Goal: Information Seeking & Learning: Learn about a topic

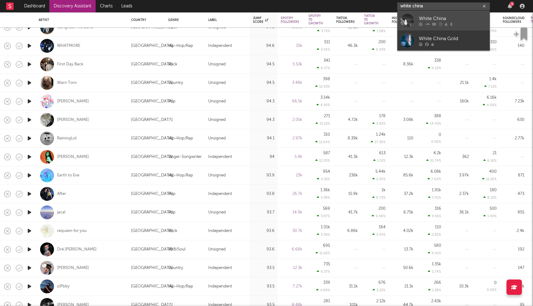
type input "white china"
click at [432, 15] on div "White China" at bounding box center [453, 18] width 68 height 7
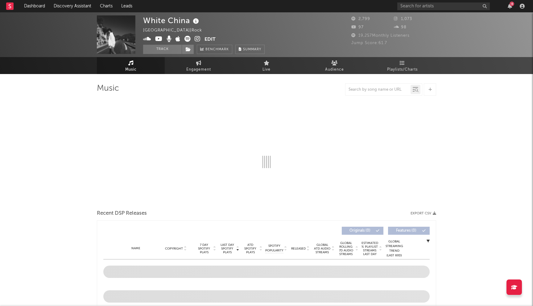
select select "6m"
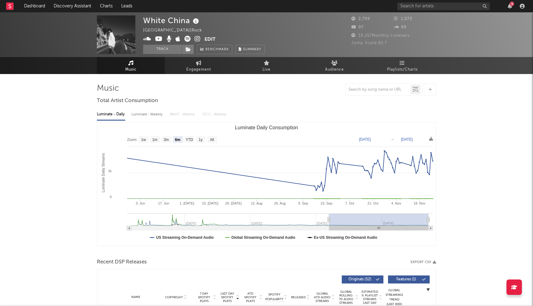
click at [198, 38] on icon at bounding box center [198, 39] width 6 height 6
click at [73, 7] on link "Discovery Assistant" at bounding box center [72, 6] width 46 height 12
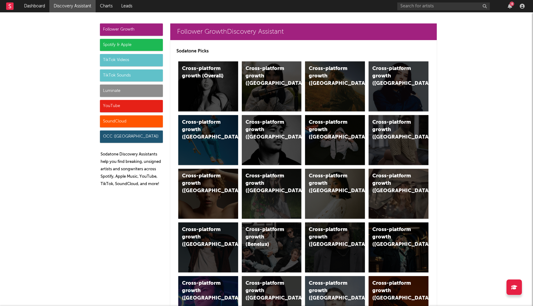
click at [125, 46] on div "Spotify & Apple" at bounding box center [131, 45] width 63 height 12
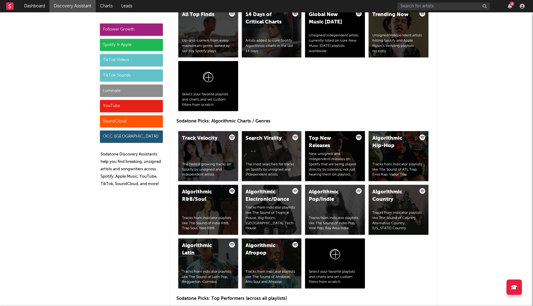
scroll to position [723, 0]
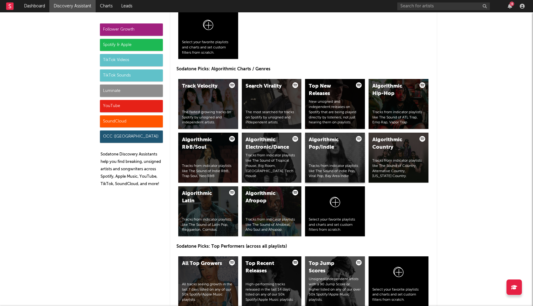
click at [326, 156] on div "Algorithmic Pop/Indie Tracks from indicator playlists like The Sound of Indie P…" at bounding box center [335, 158] width 60 height 50
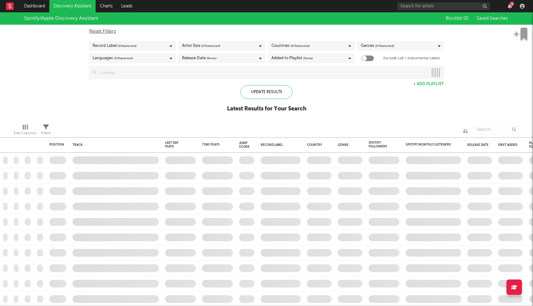
checkbox input "true"
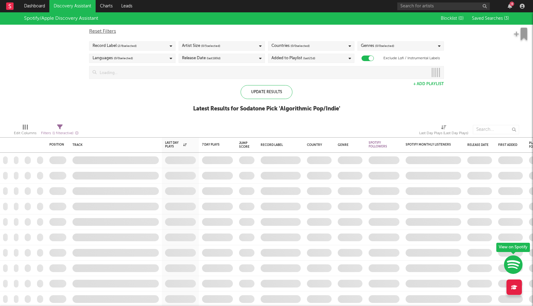
click at [242, 61] on div "Release Date (last 180 d)" at bounding box center [221, 58] width 86 height 9
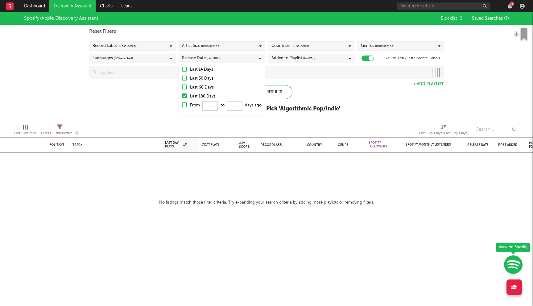
click at [208, 78] on div "Last 30 Days" at bounding box center [226, 78] width 72 height 7
click at [182, 78] on input "Last 30 Days" at bounding box center [182, 78] width 0 height 7
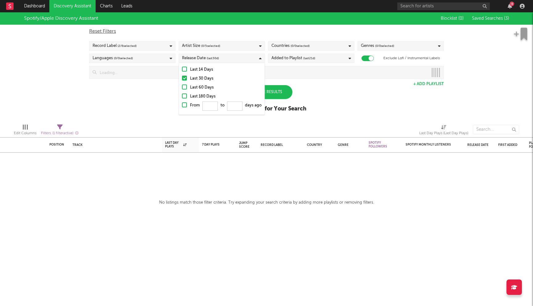
click at [162, 81] on div "Spotify/Apple Discovery Assistant Blocklist ( 0 ) Saved Searches ( 3 ) Reset Fi…" at bounding box center [266, 65] width 533 height 106
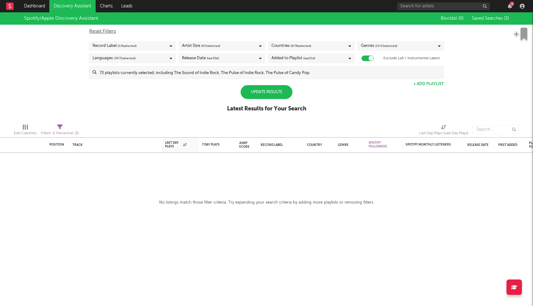
click at [304, 72] on input at bounding box center [269, 72] width 347 height 12
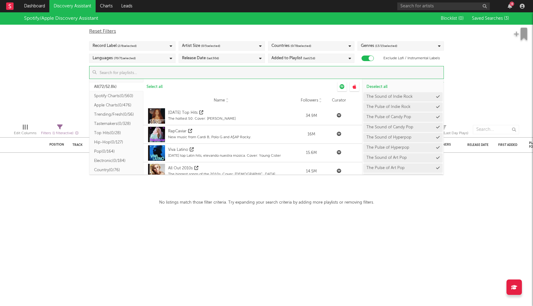
click at [112, 150] on button "Pop ( 0/164 )" at bounding box center [116, 151] width 54 height 9
click at [165, 87] on span "Select all from ' Pop '" at bounding box center [164, 87] width 36 height 4
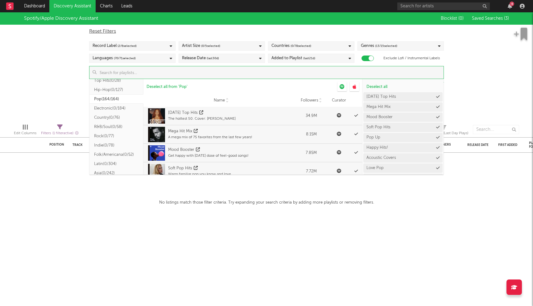
scroll to position [55, 0]
click at [109, 140] on button "Indie ( 0/78 )" at bounding box center [116, 141] width 54 height 9
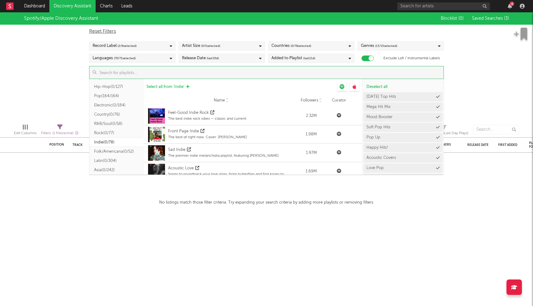
click at [170, 86] on span "Select all from ' Indie '" at bounding box center [165, 87] width 38 height 4
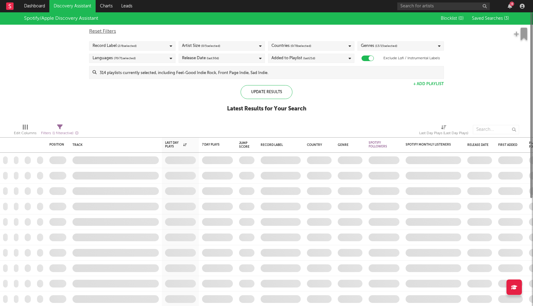
click at [169, 231] on div "Position Position Change Track Last Day Plays 1D Change DoD % Growth 7 Day Play…" at bounding box center [266, 158] width 533 height 293
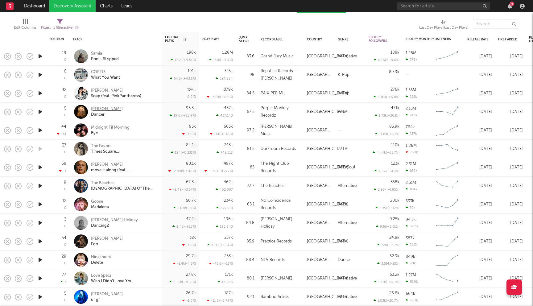
click at [112, 109] on div "Claire Rosinkranz" at bounding box center [107, 109] width 32 height 6
click at [108, 183] on div "The Beaches" at bounding box center [124, 183] width 66 height 6
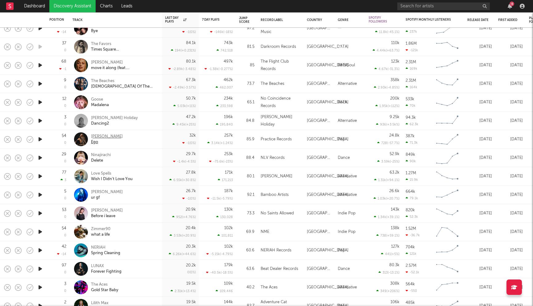
click at [102, 137] on div "Romy Mars" at bounding box center [107, 137] width 32 height 6
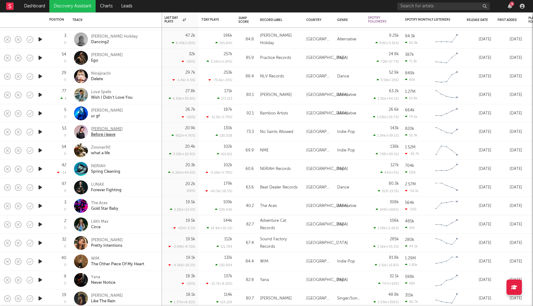
click at [101, 128] on div "Regina Song" at bounding box center [107, 129] width 32 height 6
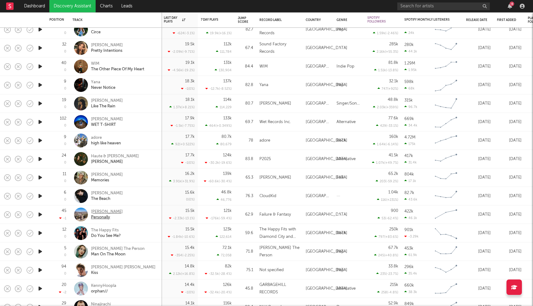
click at [109, 213] on div "[PERSON_NAME]" at bounding box center [107, 212] width 32 height 6
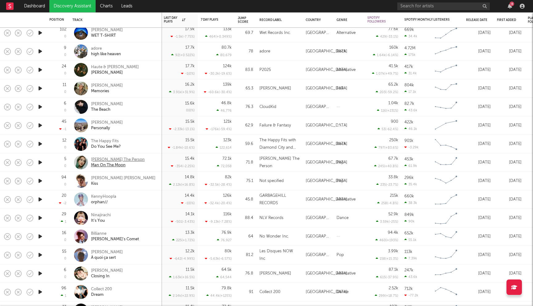
click at [121, 162] on div "[PERSON_NAME] The Person" at bounding box center [118, 160] width 54 height 6
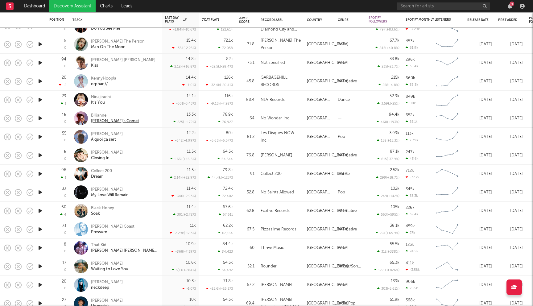
click at [101, 115] on div "Billianne" at bounding box center [115, 116] width 48 height 6
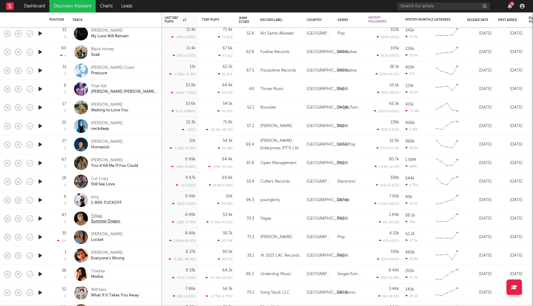
click at [98, 216] on div "Yiigaa" at bounding box center [105, 216] width 29 height 6
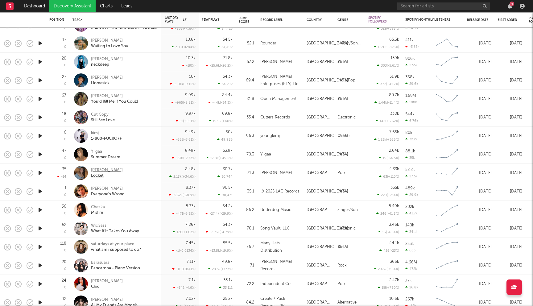
click at [104, 170] on div "[PERSON_NAME]" at bounding box center [107, 170] width 32 height 6
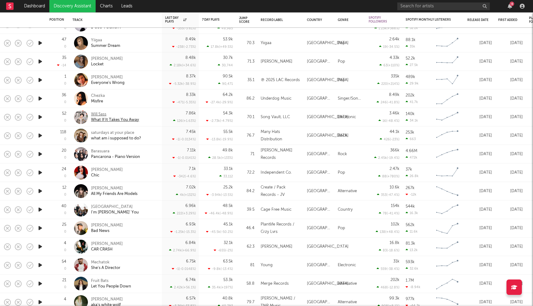
click at [98, 115] on div "Will Sass" at bounding box center [115, 115] width 48 height 6
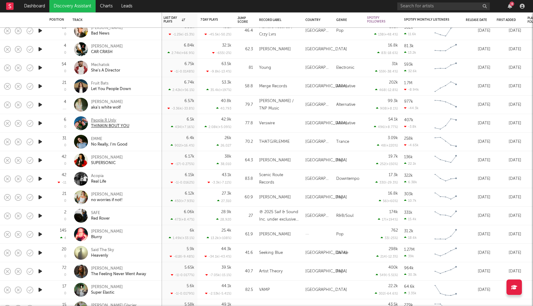
click at [103, 118] on div "People R Ugly" at bounding box center [110, 121] width 38 height 6
click at [98, 138] on div "EMME" at bounding box center [109, 139] width 36 height 6
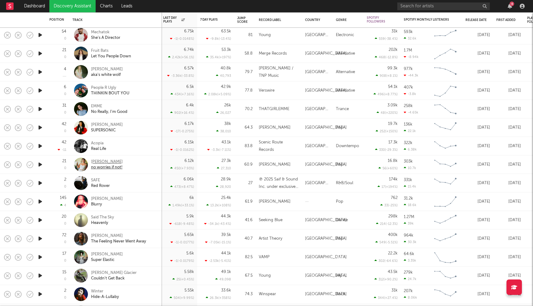
click at [96, 163] on div "[PERSON_NAME]" at bounding box center [107, 162] width 32 height 6
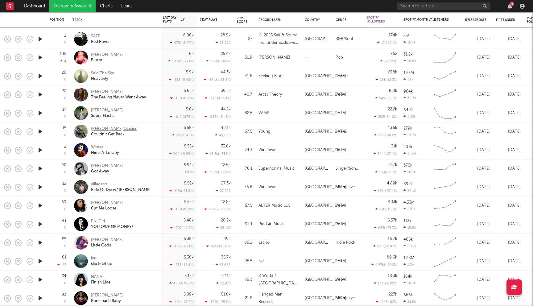
click at [104, 128] on div "John Glacier" at bounding box center [114, 129] width 46 height 6
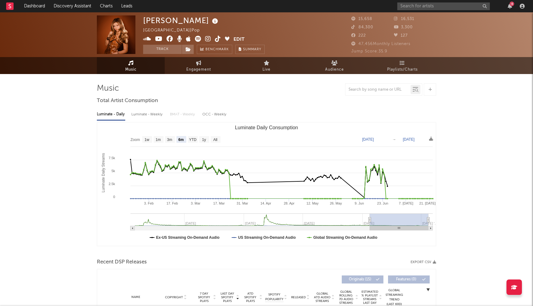
select select "6m"
click at [77, 8] on link "Discovery Assistant" at bounding box center [72, 6] width 46 height 12
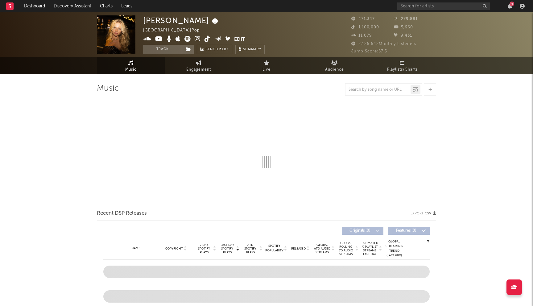
select select "6m"
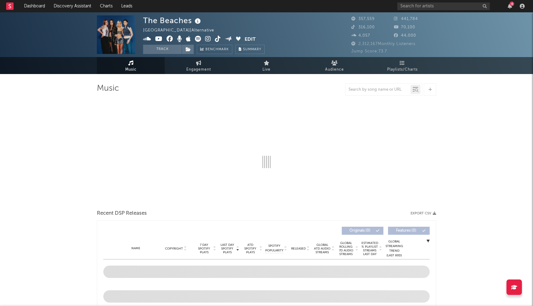
select select "6m"
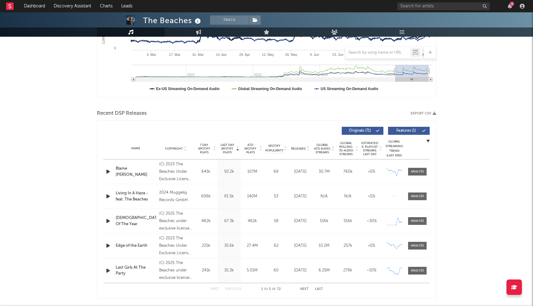
scroll to position [196, 0]
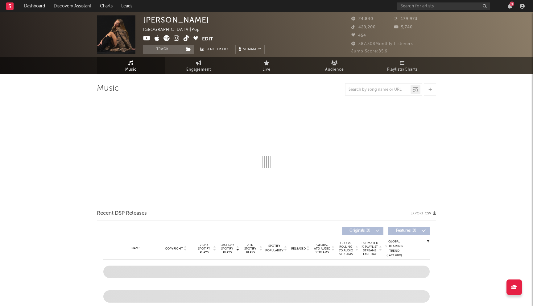
select select "6m"
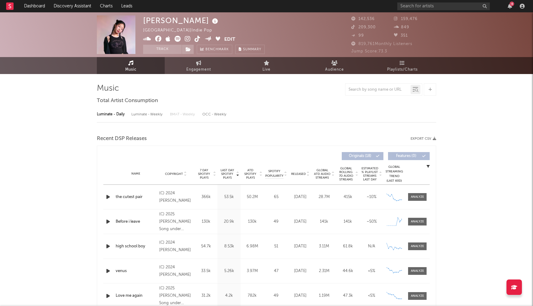
select select "6m"
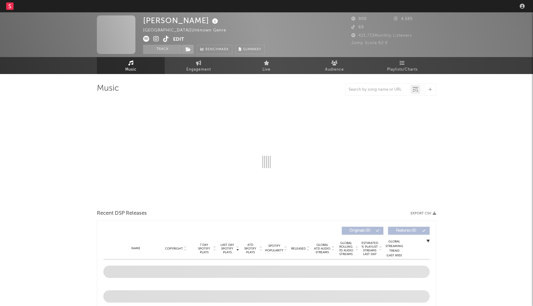
select select "1w"
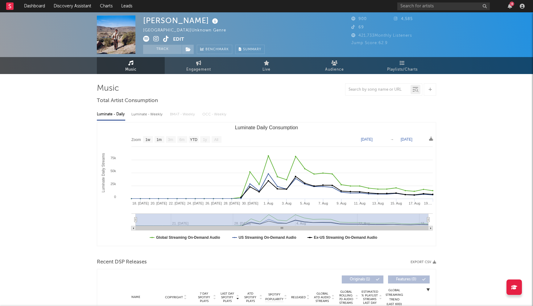
click at [157, 39] on icon at bounding box center [156, 39] width 6 height 6
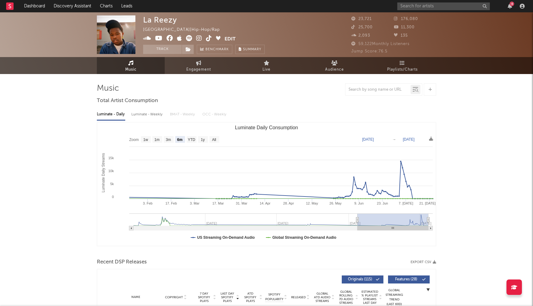
select select "6m"
click at [405, 7] on input "text" at bounding box center [443, 6] width 92 height 8
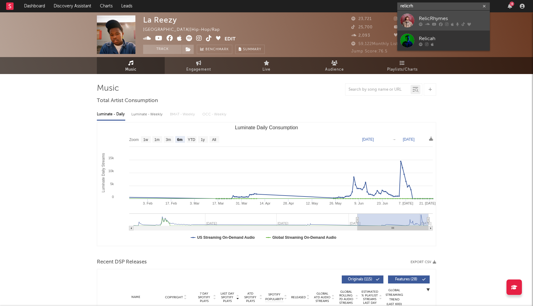
type input "relicrh"
click at [448, 14] on link "RelicRhymes" at bounding box center [443, 20] width 92 height 20
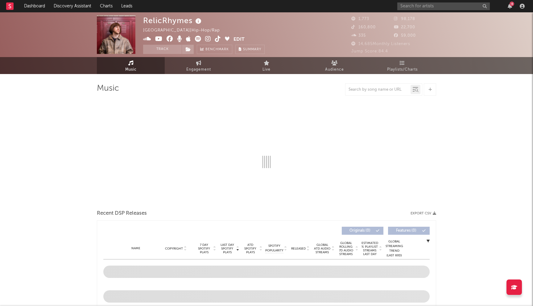
select select "6m"
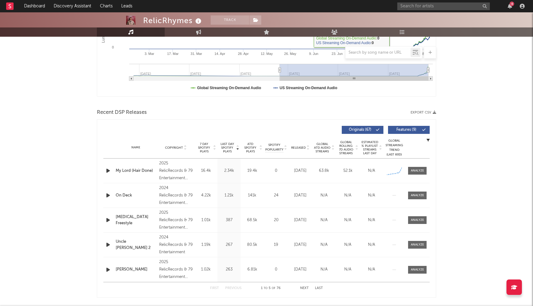
scroll to position [340, 0]
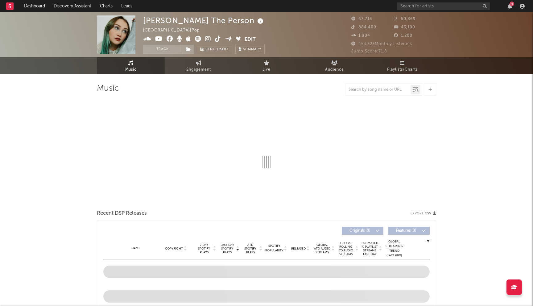
select select "6m"
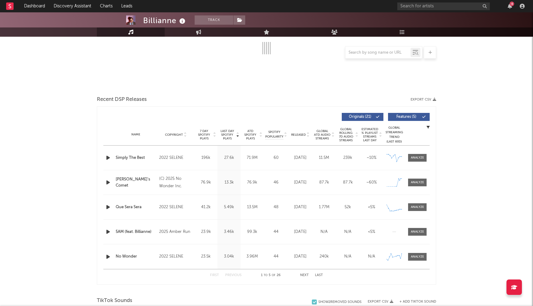
scroll to position [162, 0]
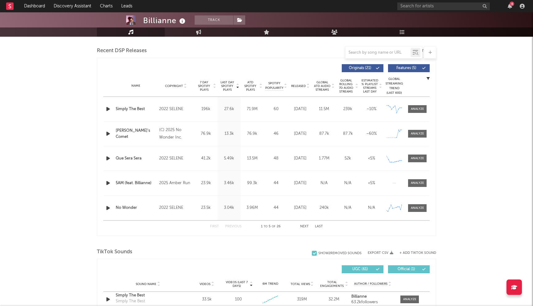
select select "6m"
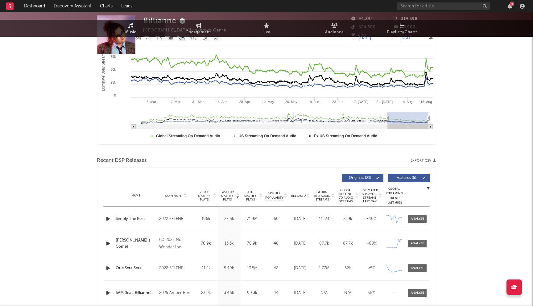
scroll to position [0, 0]
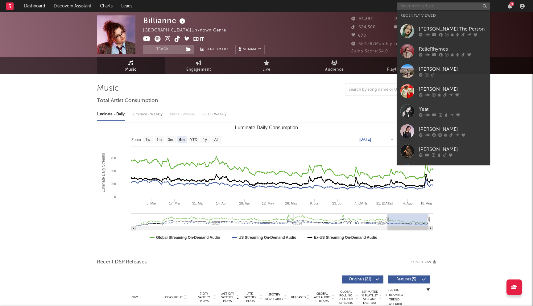
click at [409, 8] on input "text" at bounding box center [443, 6] width 92 height 8
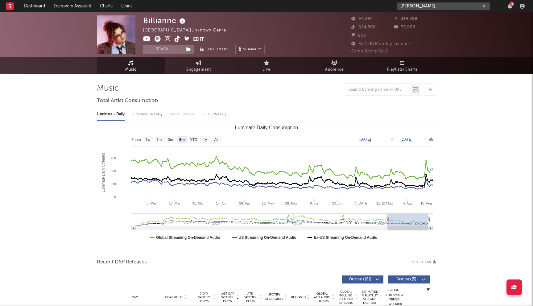
type input "isabel wood"
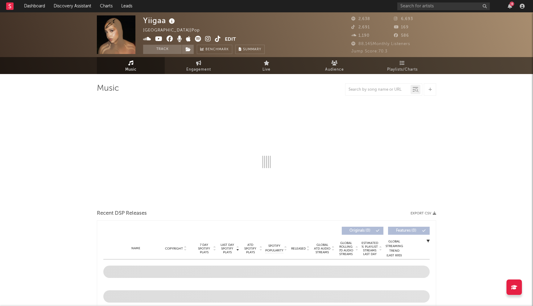
select select "6m"
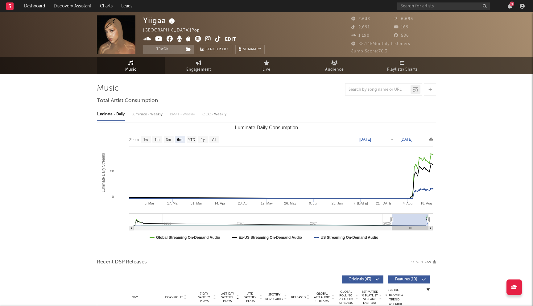
click at [155, 18] on div "Yiigaa" at bounding box center [159, 20] width 33 height 10
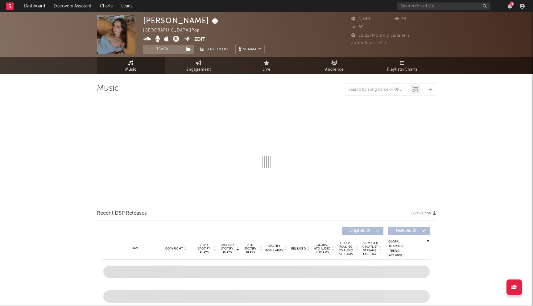
select select "6m"
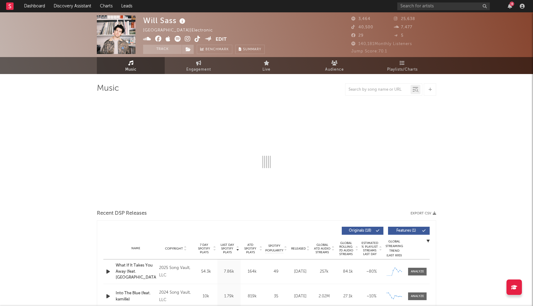
select select "6m"
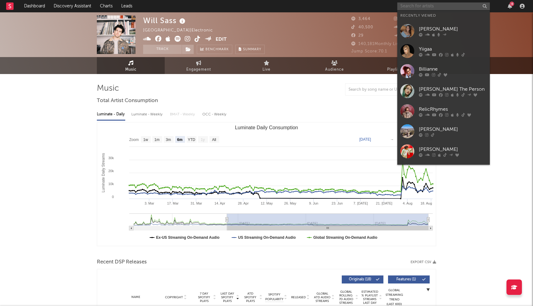
click at [428, 9] on input "text" at bounding box center [443, 6] width 92 height 8
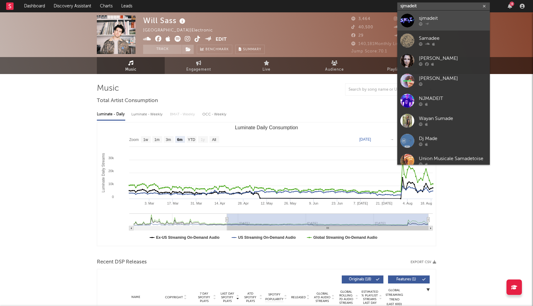
type input "sjmadeit"
click at [420, 21] on div "sjmadeit" at bounding box center [453, 18] width 68 height 7
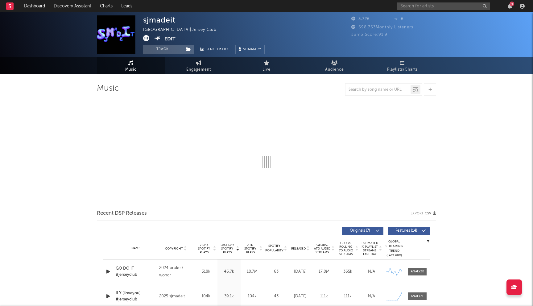
select select "1w"
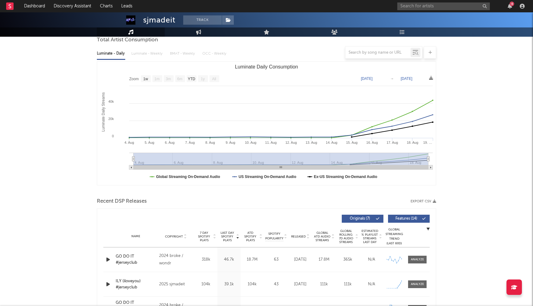
scroll to position [192, 0]
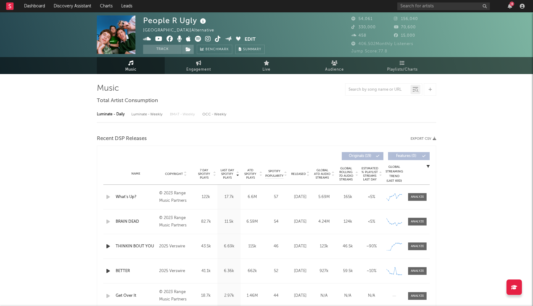
select select "6m"
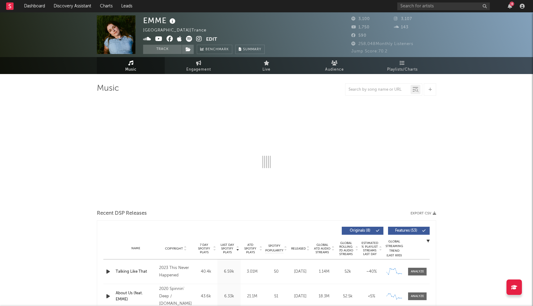
click at [199, 39] on icon at bounding box center [199, 39] width 6 height 6
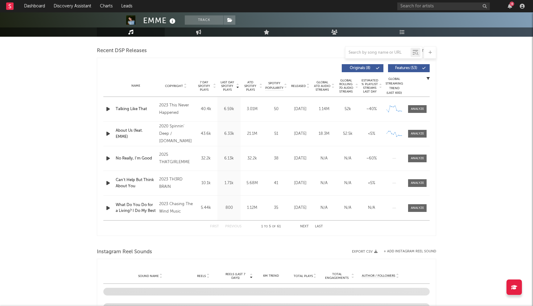
scroll to position [173, 0]
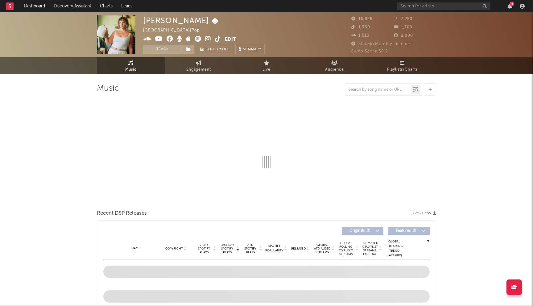
select select "6m"
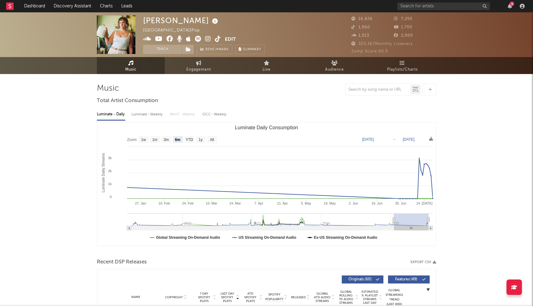
click at [207, 39] on icon at bounding box center [208, 39] width 6 height 6
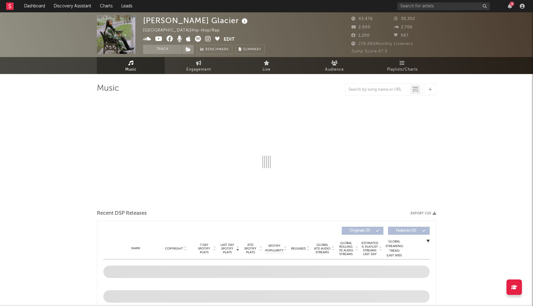
select select "6m"
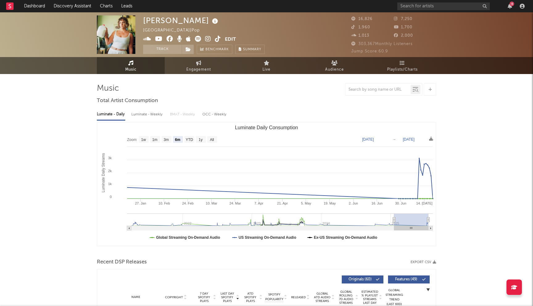
select select "6m"
click at [416, 5] on input "text" at bounding box center [443, 6] width 92 height 8
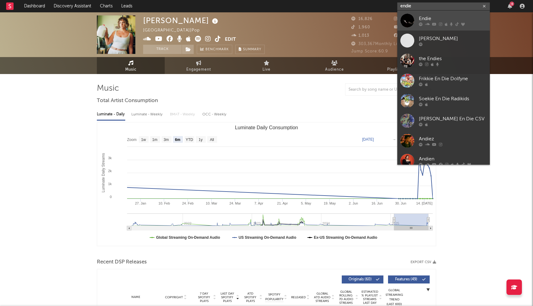
type input "endie"
click at [425, 16] on div "Endie" at bounding box center [453, 18] width 68 height 7
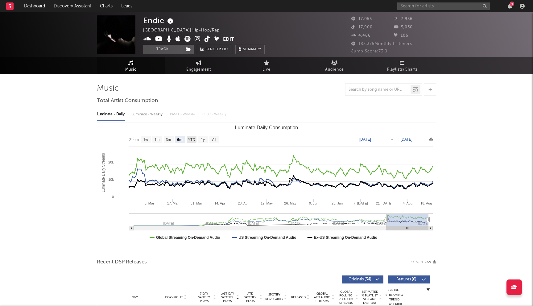
click at [192, 138] on text "YTD" at bounding box center [191, 139] width 7 height 4
select select "YTD"
type input "[DATE]"
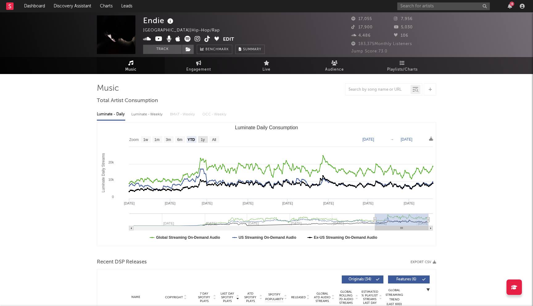
click at [202, 141] on text "1y" at bounding box center [203, 139] width 4 height 4
select select "1y"
type input "[DATE]"
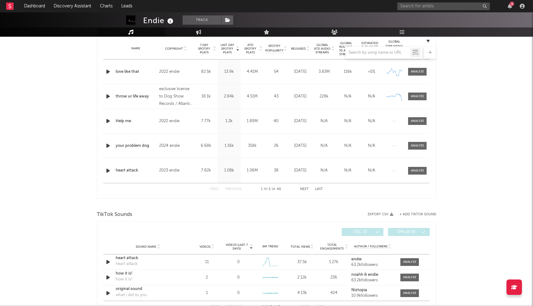
scroll to position [206, 0]
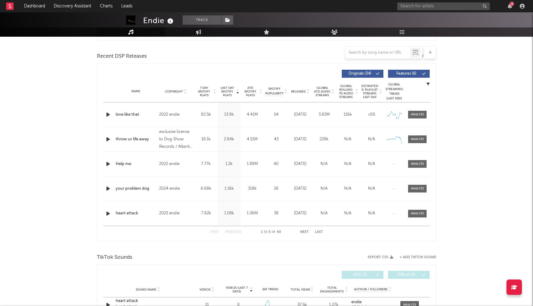
click at [303, 230] on button "Next" at bounding box center [304, 231] width 9 height 3
click at [236, 231] on button "Previous" at bounding box center [233, 231] width 16 height 3
